Goal: Task Accomplishment & Management: Complete application form

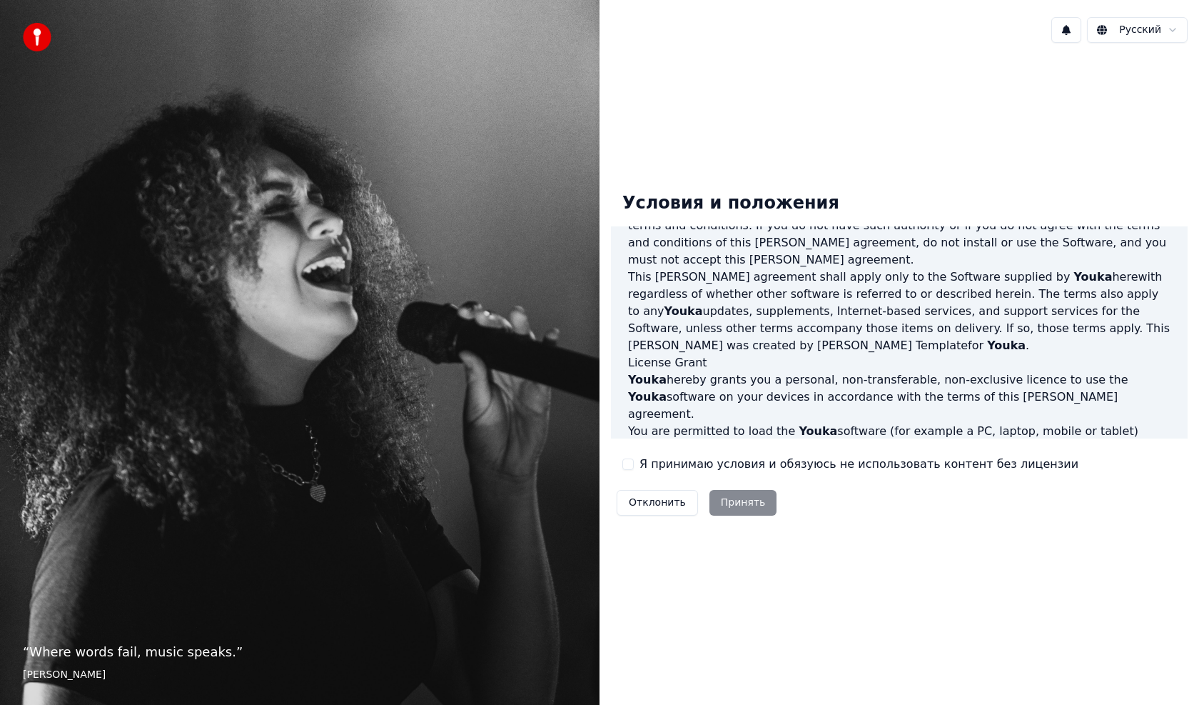
scroll to position [286, 0]
click at [641, 466] on label "Я принимаю условия и обязуюсь не использовать контент без лицензии" at bounding box center [859, 463] width 439 height 17
click at [634, 466] on button "Я принимаю условия и обязуюсь не использовать контент без лицензии" at bounding box center [627, 463] width 11 height 11
click at [723, 498] on button "Принять" at bounding box center [744, 503] width 68 height 26
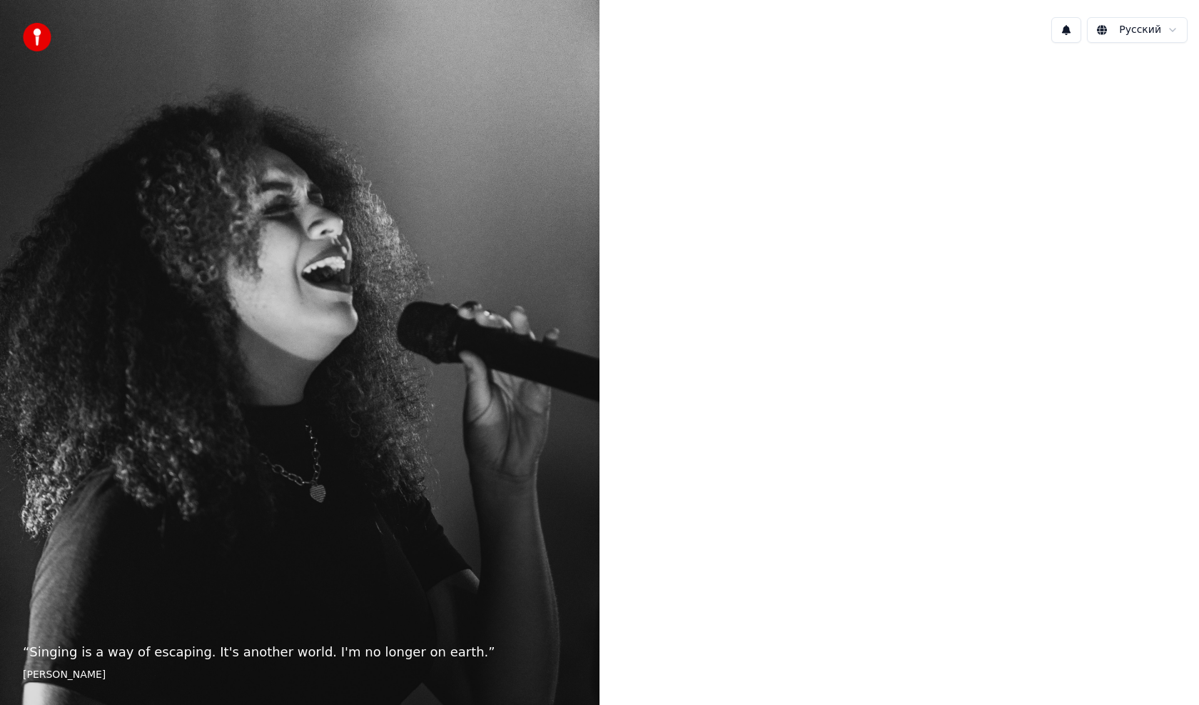
click at [26, 30] on img at bounding box center [37, 37] width 29 height 29
click at [29, 36] on img at bounding box center [37, 37] width 29 height 29
click at [739, 583] on div at bounding box center [900, 350] width 600 height 593
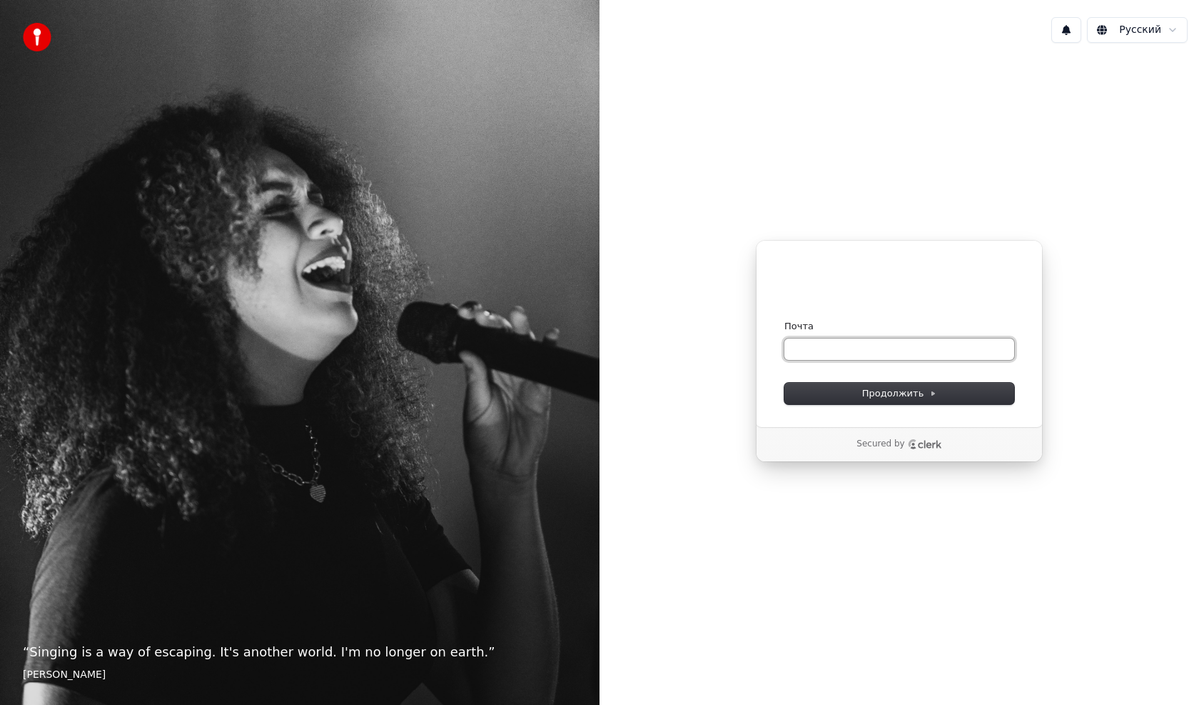
click at [879, 342] on input "Почта" at bounding box center [899, 348] width 230 height 21
click at [866, 345] on input "Почта" at bounding box center [899, 348] width 230 height 21
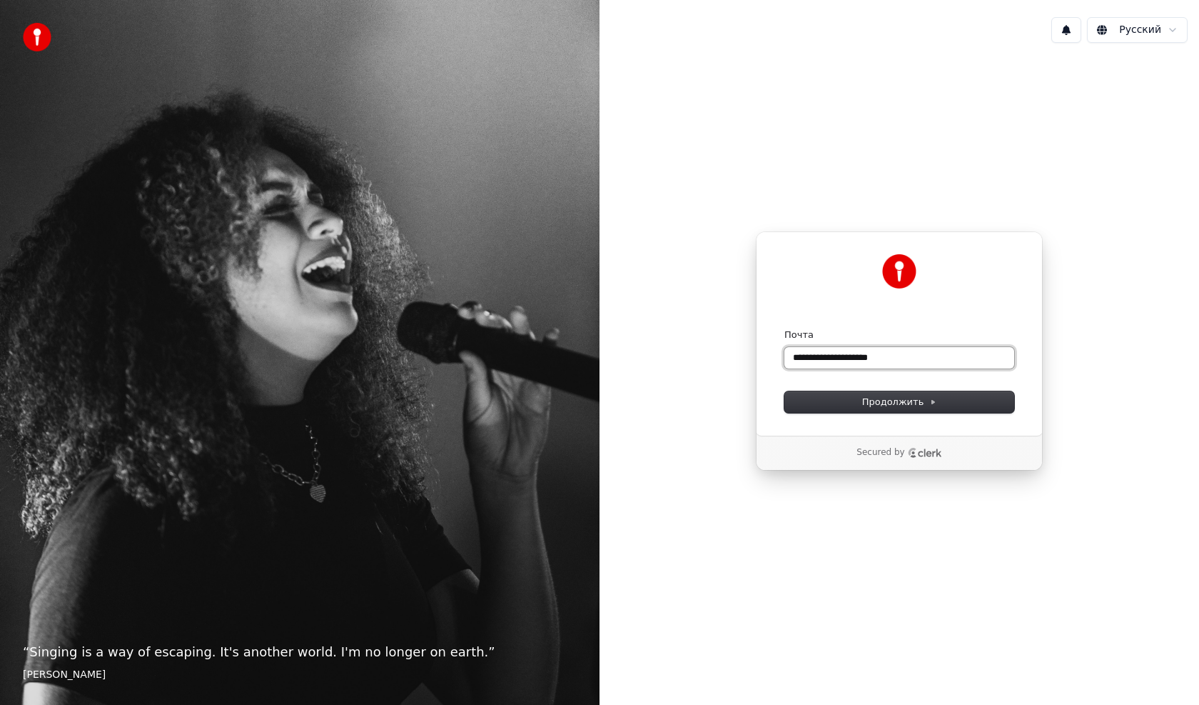
click at [784, 328] on button "submit" at bounding box center [784, 328] width 0 height 0
type input "**********"
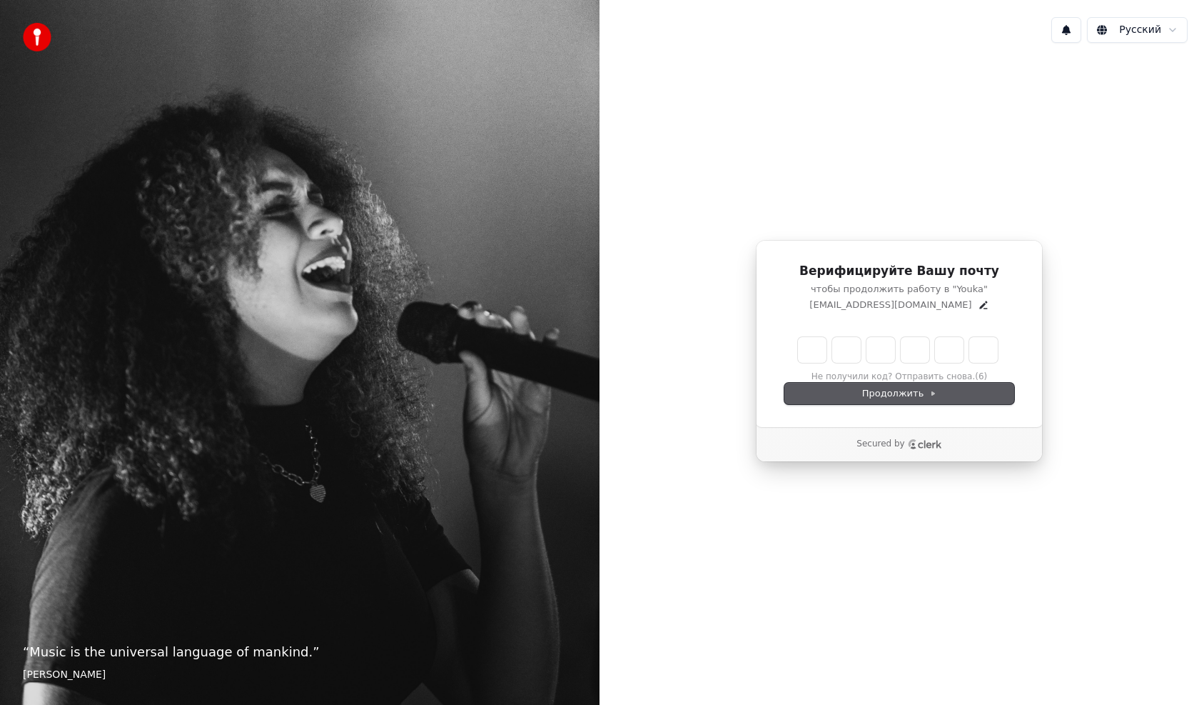
type input "******"
type input "*"
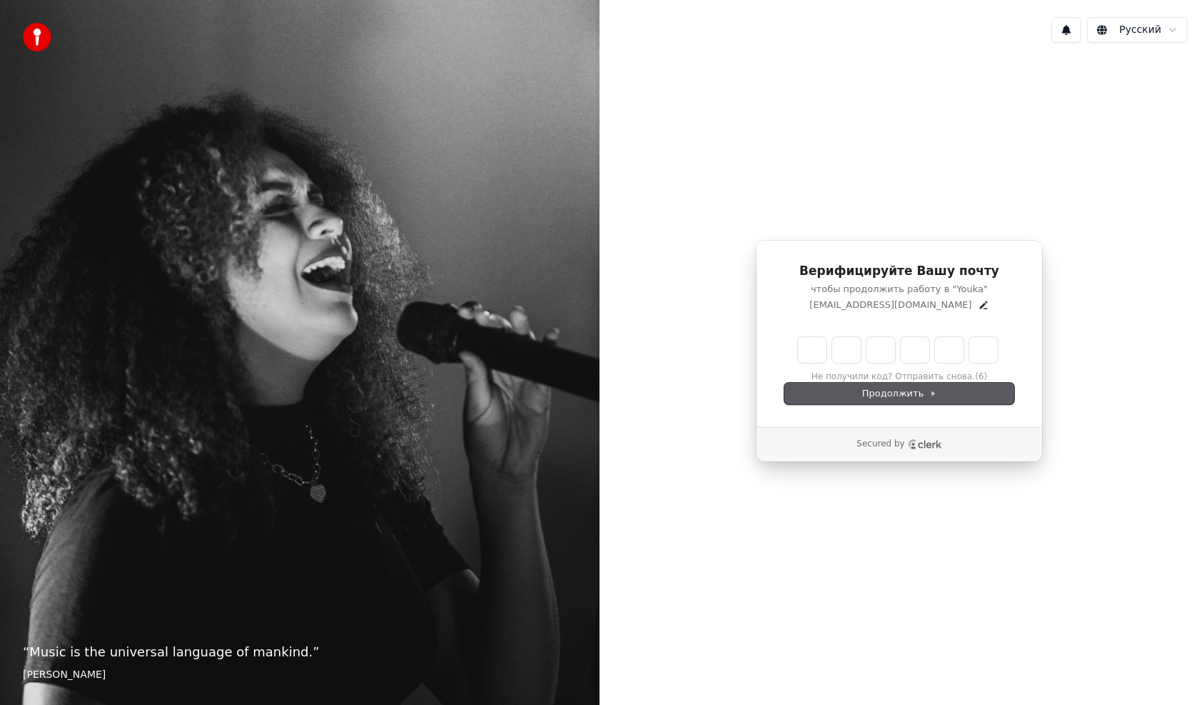
type input "*"
click at [868, 392] on div "Продолжить" at bounding box center [899, 393] width 230 height 21
